Goal: Information Seeking & Learning: Learn about a topic

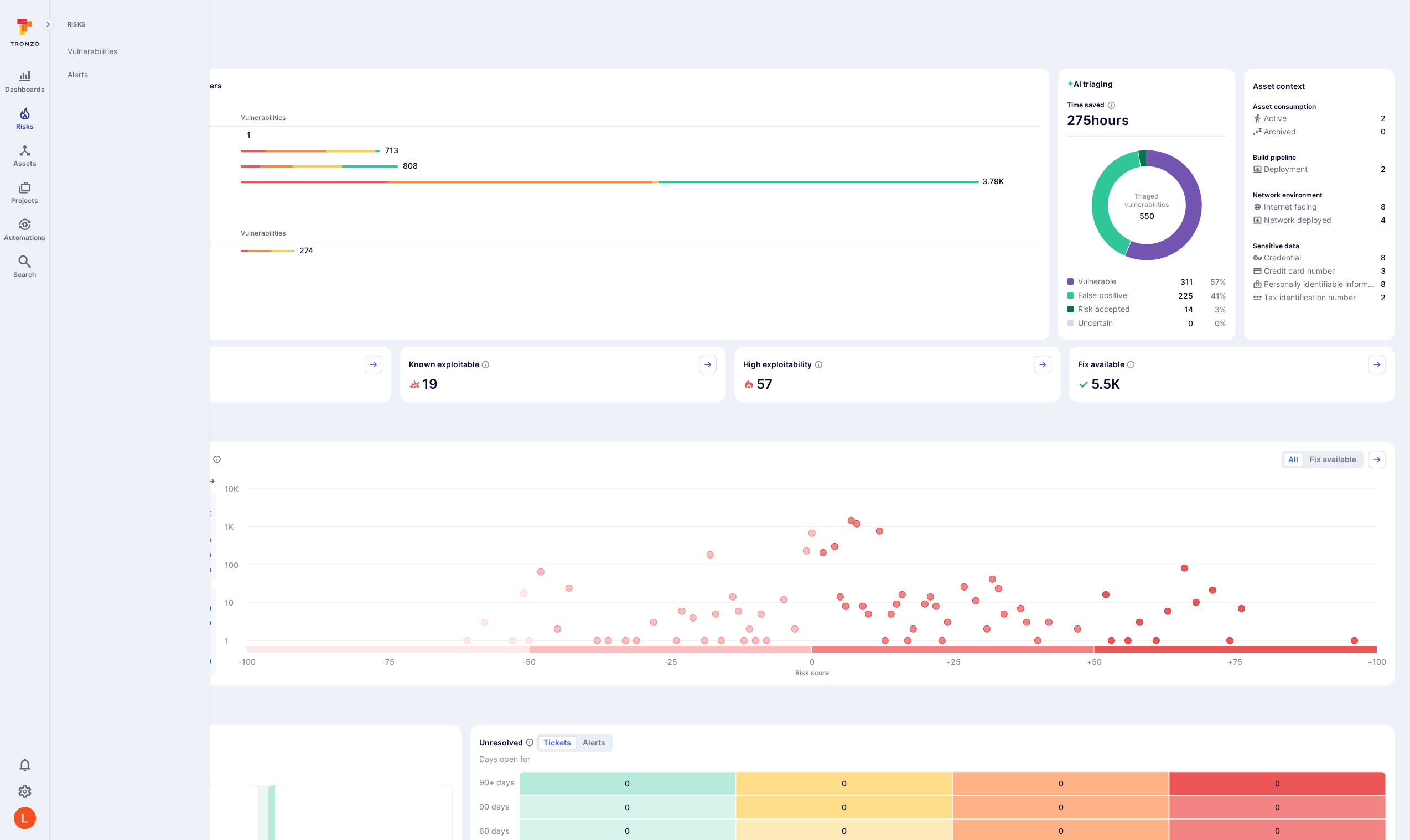
click at [32, 118] on link "Risks" at bounding box center [25, 118] width 49 height 33
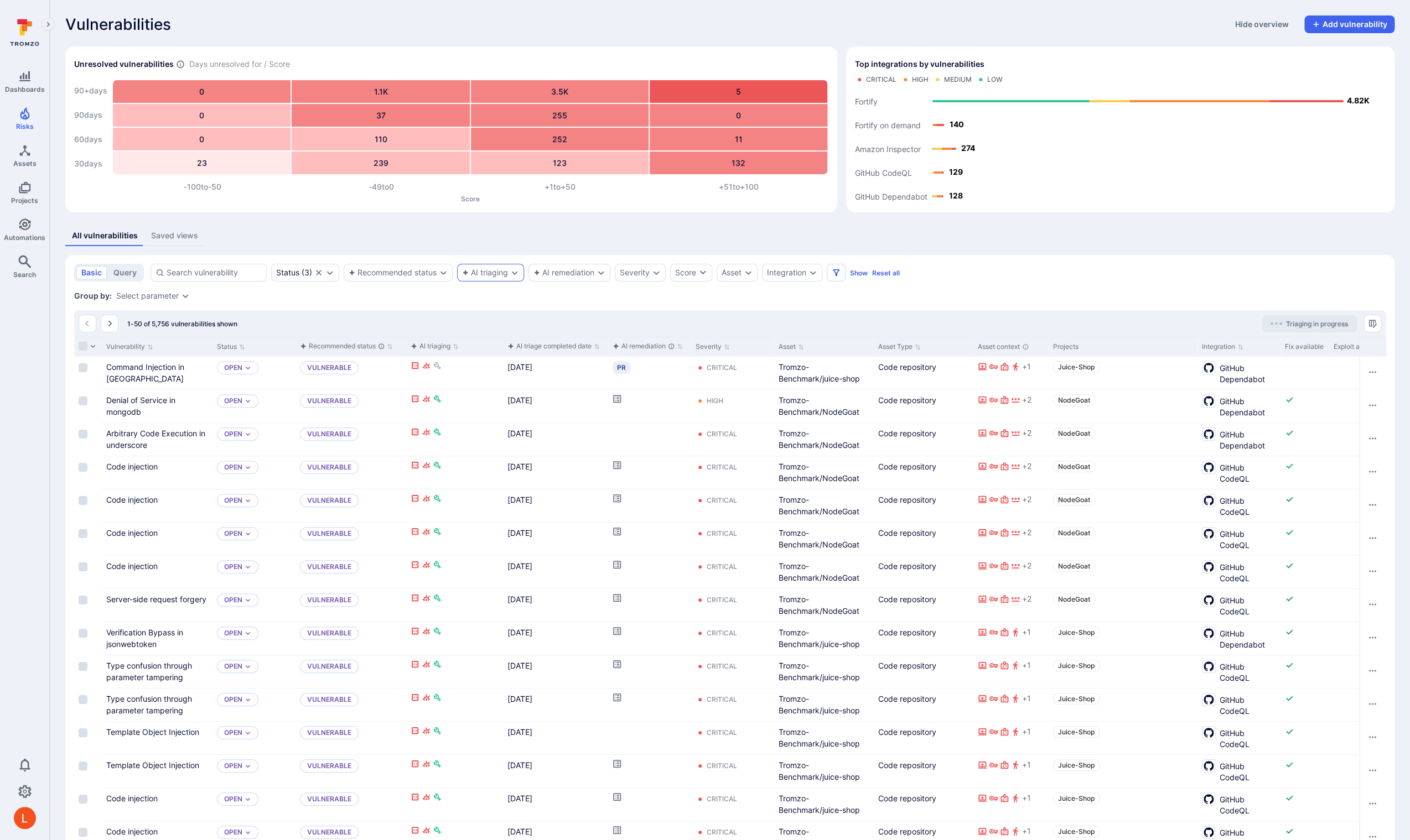
click at [485, 275] on div "AI triaging" at bounding box center [485, 273] width 46 height 9
click at [139, 367] on link "Command Injection in [GEOGRAPHIC_DATA]" at bounding box center [145, 372] width 78 height 21
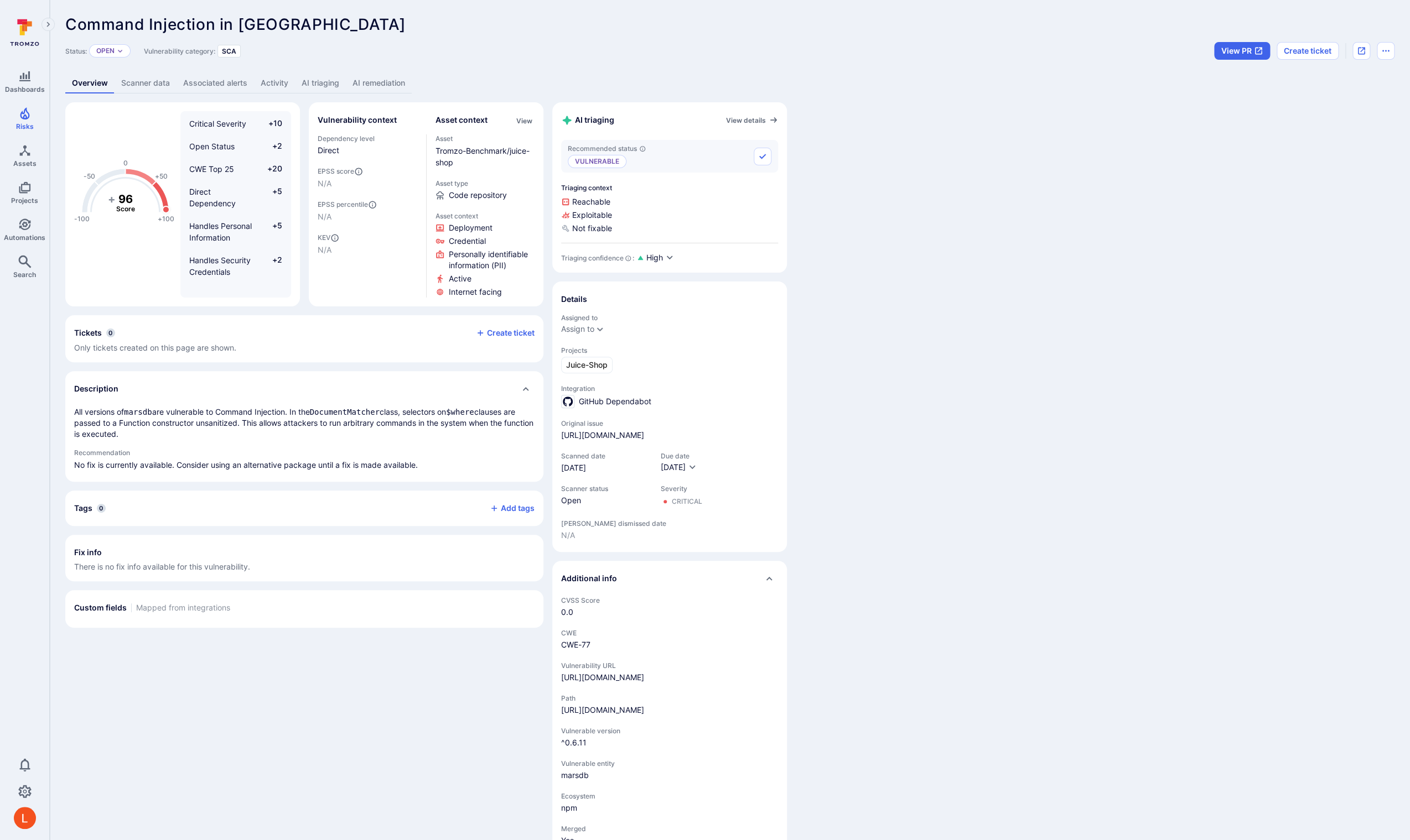
click at [380, 81] on link "AI remediation" at bounding box center [379, 83] width 66 height 20
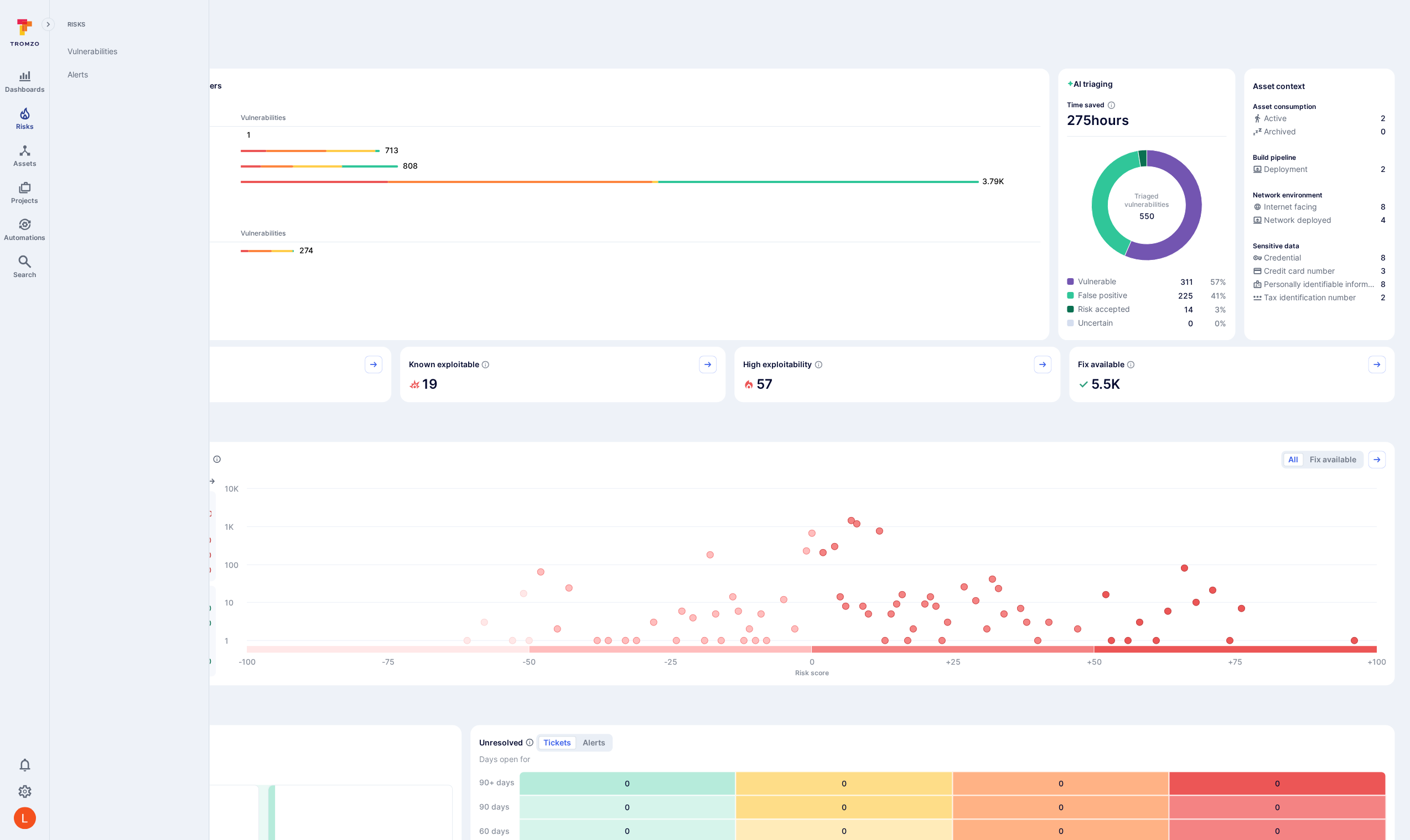
click at [26, 124] on span "Risks" at bounding box center [25, 126] width 18 height 8
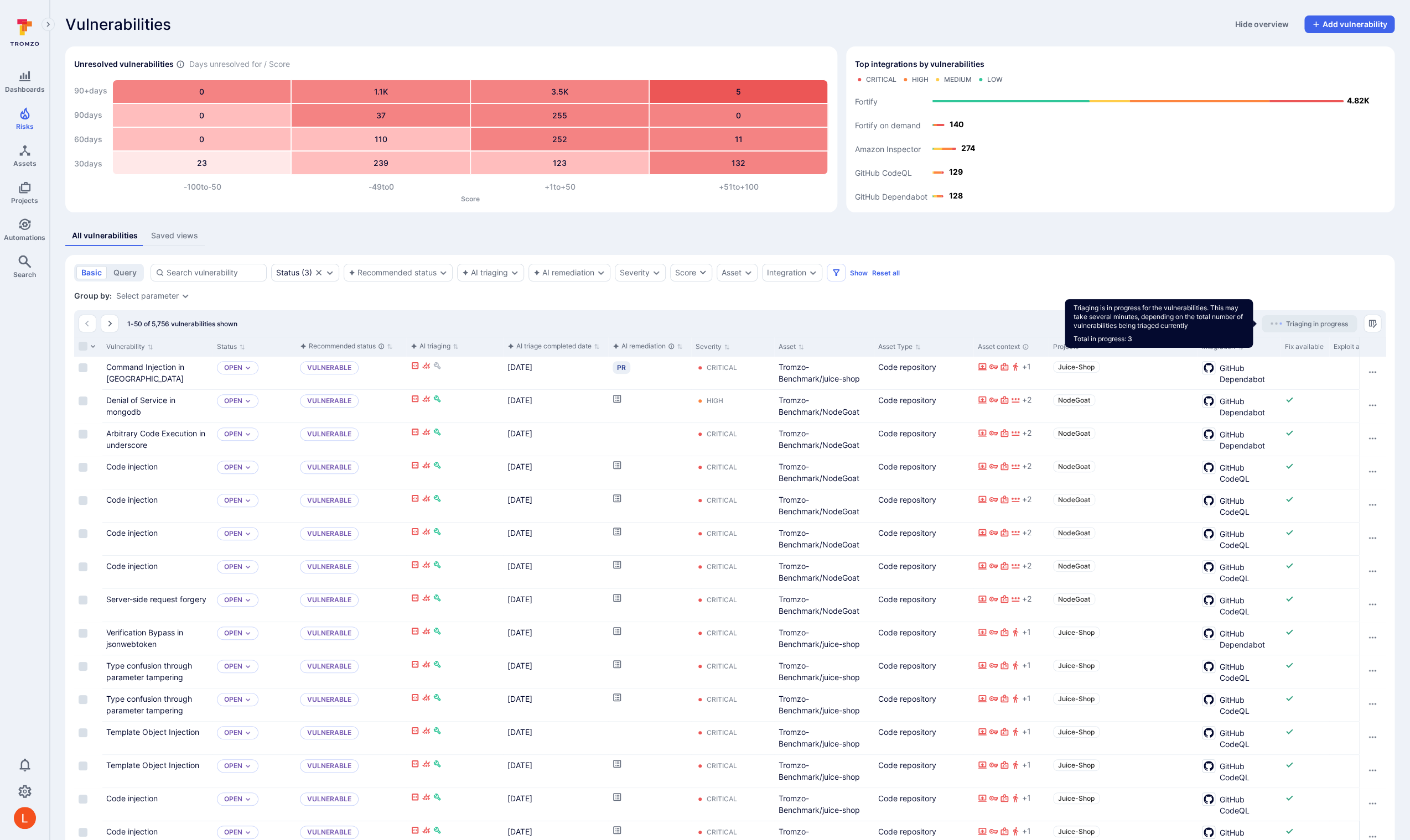
click at [1301, 322] on span "Triaging in progress" at bounding box center [1317, 323] width 62 height 8
click at [1339, 322] on span "Triaging in progress" at bounding box center [1317, 323] width 62 height 8
click at [1334, 323] on span "Triaging in progress" at bounding box center [1317, 323] width 62 height 8
